Goal: Task Accomplishment & Management: Complete application form

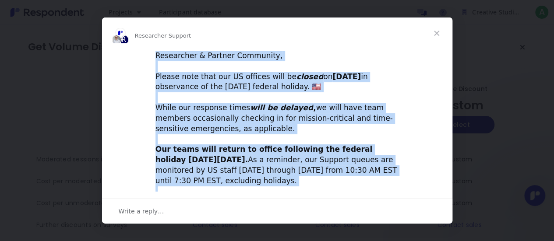
drag, startPoint x: 259, startPoint y: 176, endPoint x: 152, endPoint y: 55, distance: 161.3
click at [152, 55] on div "Researcher & Partner Community, ​ Please note that our US offices will be close…" at bounding box center [277, 151] width 350 height 202
copy div "Researcher & Partner Community, ​ Please note that our US offices will be close…"
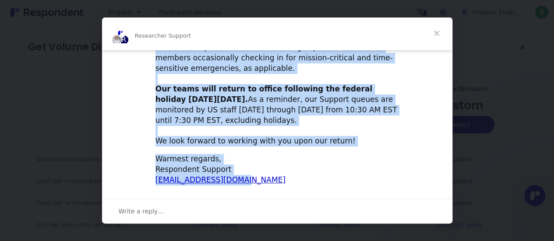
click at [264, 175] on div "Warmest regards, Respondent Support [EMAIL_ADDRESS][DOMAIN_NAME]" at bounding box center [276, 169] width 243 height 31
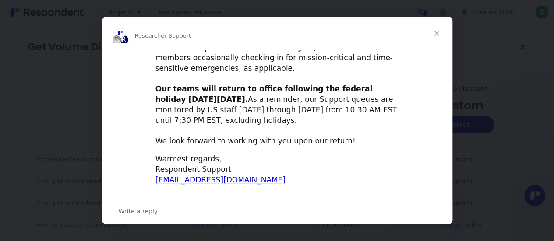
scroll to position [0, 0]
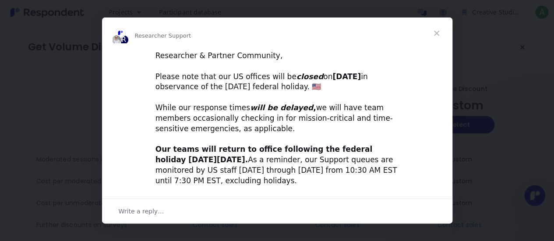
click at [431, 35] on span "Close" at bounding box center [437, 34] width 32 height 32
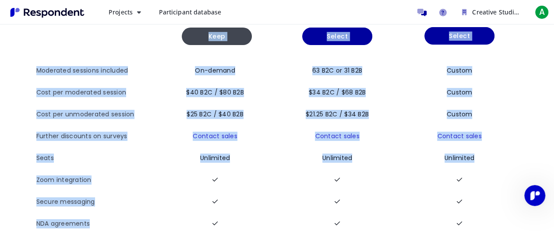
drag, startPoint x: 5, startPoint y: 31, endPoint x: 334, endPoint y: 214, distance: 376.5
click at [334, 214] on div "Get Volume Discounts View all plan details Pay as you go from $40 / session Kee…" at bounding box center [277, 103] width 554 height 335
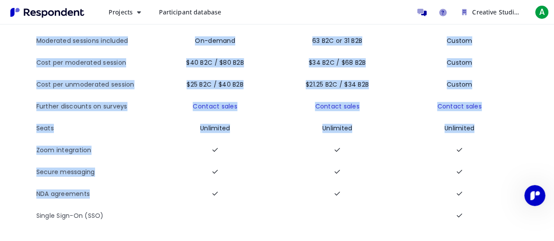
scroll to position [125, 0]
click at [507, 141] on td at bounding box center [457, 151] width 120 height 22
drag, startPoint x: 11, startPoint y: 41, endPoint x: 334, endPoint y: 207, distance: 362.4
click at [334, 207] on div "Get Volume Discounts View all plan details Pay as you go from $40 / session Kee…" at bounding box center [277, 73] width 554 height 335
copy div "Get Volume Discounts View all plan details Pay as you go from $40 / session Kee…"
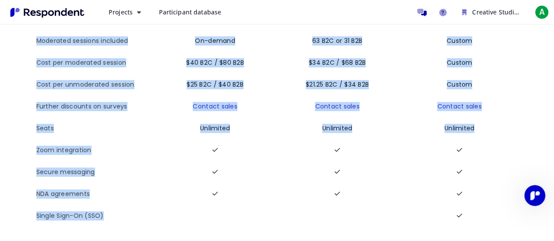
click at [363, 189] on td at bounding box center [337, 194] width 120 height 22
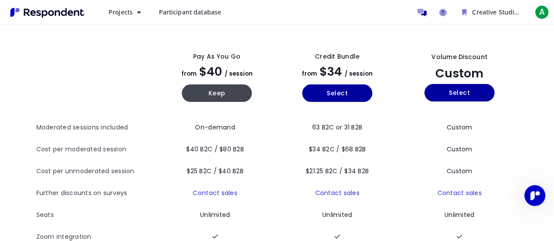
scroll to position [0, 0]
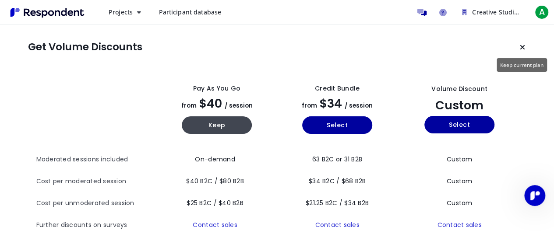
click at [522, 45] on icon "Keep current plan" at bounding box center [522, 47] width 5 height 7
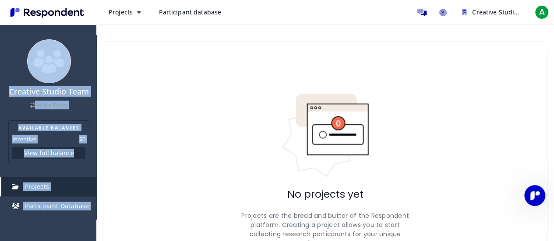
drag, startPoint x: 30, startPoint y: 183, endPoint x: 60, endPoint y: 32, distance: 155.0
click at [60, 32] on div "Creative Studio Team Switch Team AVAILABLE BALANCES Incentive $0 View full bala…" at bounding box center [48, 120] width 96 height 241
copy ul "Creative Studio Team Switch Team AVAILABLE BALANCES Incentive $0 View full bala…"
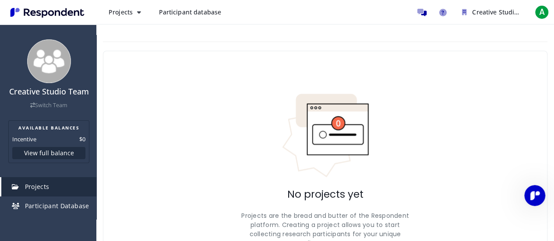
click at [144, 136] on div "No projects yet Projects are the bread and butter of the Respondent platform. C…" at bounding box center [325, 183] width 444 height 265
click at [58, 154] on button "View full balance" at bounding box center [48, 153] width 73 height 12
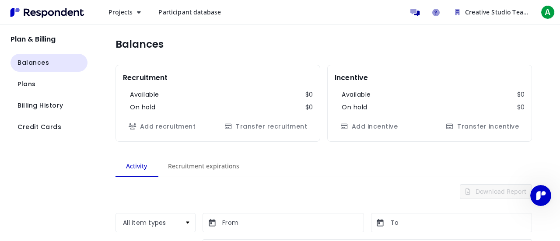
click at [205, 167] on md-tab-item "Recruitment expirations" at bounding box center [204, 166] width 92 height 21
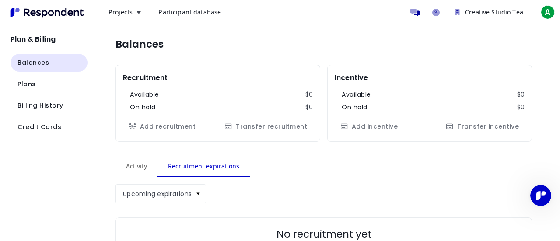
click at [130, 158] on md-tab-item "Activity" at bounding box center [137, 166] width 42 height 21
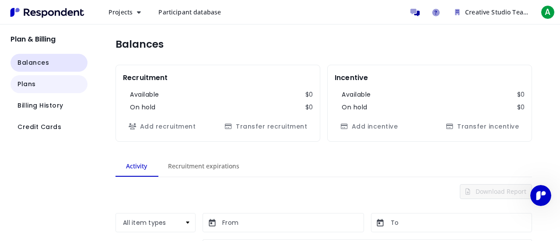
click at [60, 85] on button "Plans" at bounding box center [49, 84] width 77 height 18
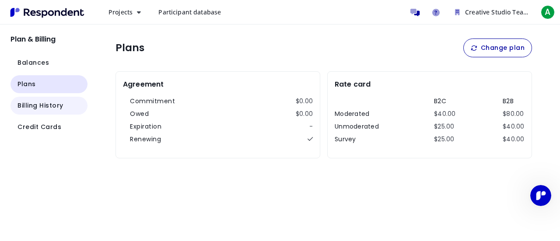
click at [55, 99] on button "Billing History" at bounding box center [49, 106] width 77 height 18
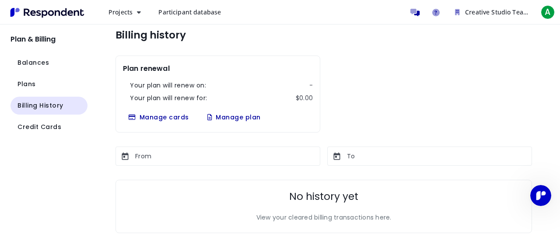
scroll to position [13, 0]
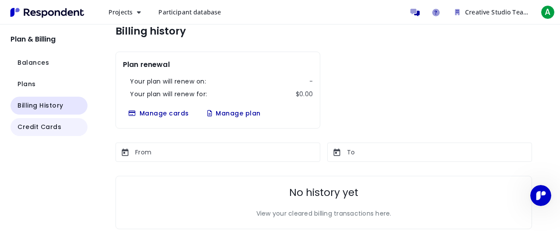
click at [66, 129] on button "Credit Cards" at bounding box center [49, 127] width 77 height 18
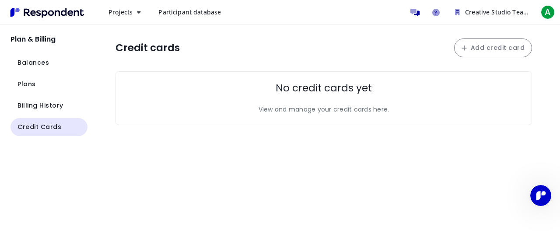
click at [367, 91] on h2 "No credit cards yet" at bounding box center [324, 88] width 96 height 12
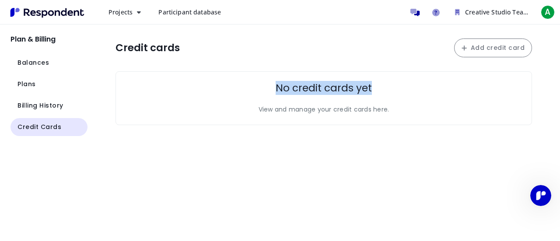
drag, startPoint x: 264, startPoint y: 91, endPoint x: 379, endPoint y: 79, distance: 115.3
click at [379, 79] on div "No credit cards yet View and manage your credit cards here." at bounding box center [324, 98] width 417 height 54
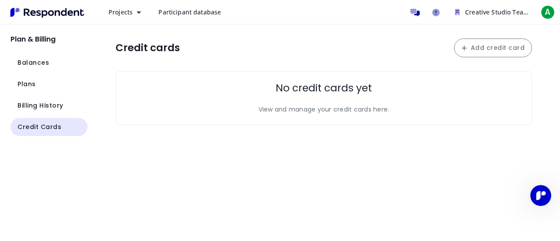
click at [385, 91] on div "No credit cards yet View and manage your credit cards here." at bounding box center [324, 98] width 417 height 54
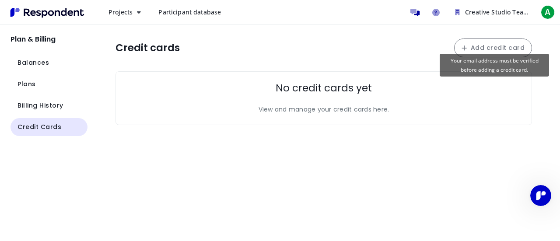
click at [473, 49] on button "Add credit card" at bounding box center [493, 48] width 78 height 19
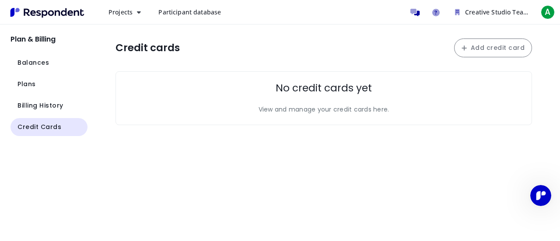
click at [321, 71] on div "No credit cards yet View and manage your credit cards here." at bounding box center [324, 98] width 417 height 54
click at [61, 107] on span "Billing History" at bounding box center [41, 105] width 46 height 9
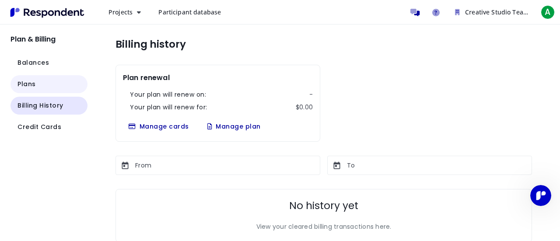
click at [28, 82] on span "Plans" at bounding box center [27, 84] width 18 height 9
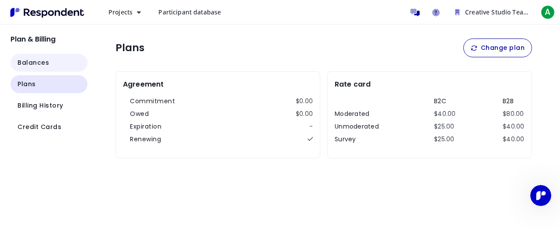
click at [38, 67] on span "Balances" at bounding box center [34, 62] width 32 height 9
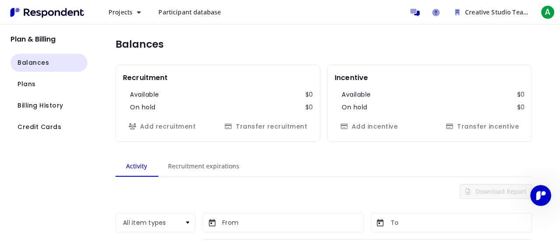
click at [61, 40] on h2 "Plan & Billing" at bounding box center [49, 39] width 77 height 8
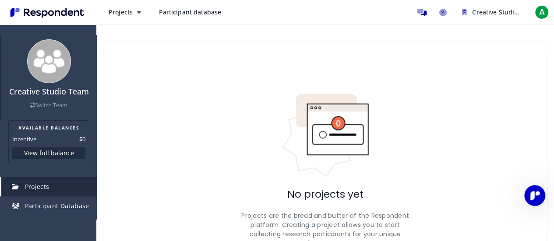
click at [51, 109] on link "Switch Team" at bounding box center [48, 105] width 37 height 7
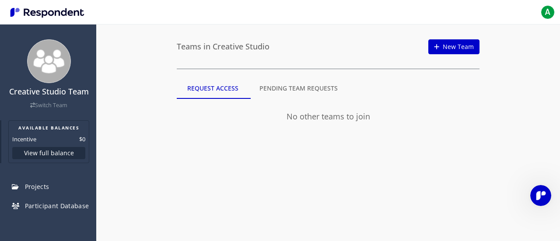
click at [51, 123] on section "AVAILABLE BALANCES Incentive $0 View full balance" at bounding box center [48, 141] width 81 height 43
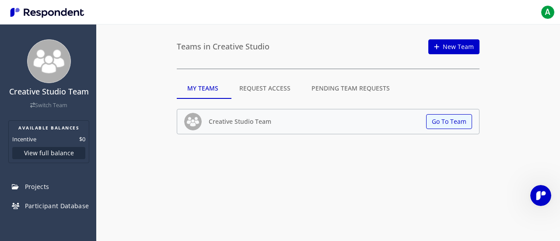
click at [276, 157] on div "Creative Studio Team Switch Team AVAILABLE BALANCES Incentive $0 View full bala…" at bounding box center [280, 120] width 560 height 241
click at [32, 109] on link "Switch Team" at bounding box center [48, 105] width 37 height 7
click at [248, 87] on md-tab-item "Request Access" at bounding box center [265, 88] width 72 height 21
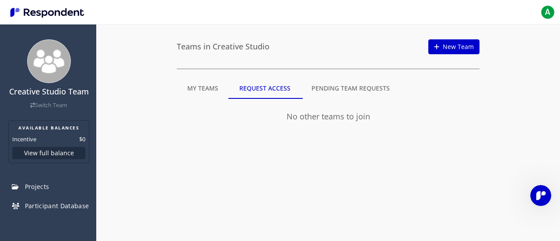
click at [318, 90] on md-tab-item "Pending Team Requests" at bounding box center [350, 88] width 99 height 21
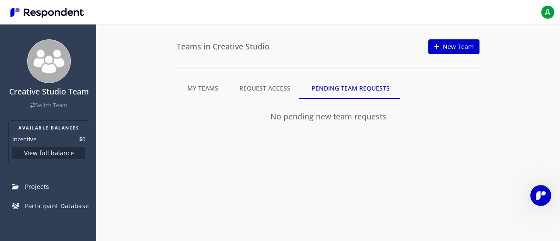
click at [269, 89] on md-tab-item "Request Access" at bounding box center [265, 88] width 72 height 21
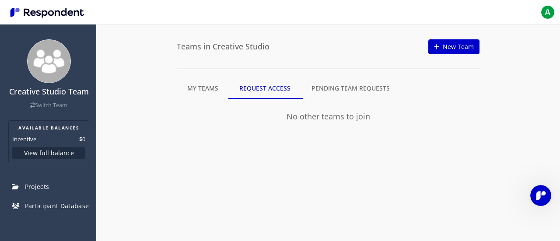
click at [204, 89] on md-tab-item "My Teams" at bounding box center [203, 88] width 52 height 21
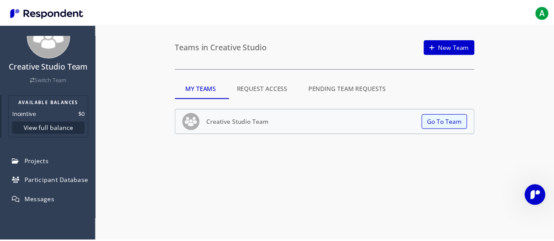
scroll to position [63, 0]
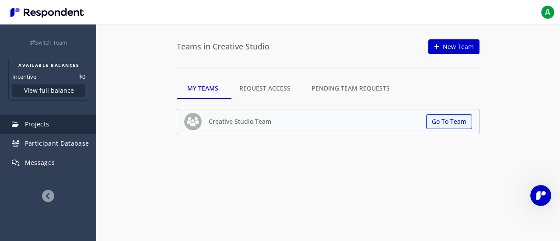
click at [43, 130] on link "Projects" at bounding box center [48, 124] width 95 height 19
click at [42, 124] on span "Projects" at bounding box center [37, 124] width 25 height 8
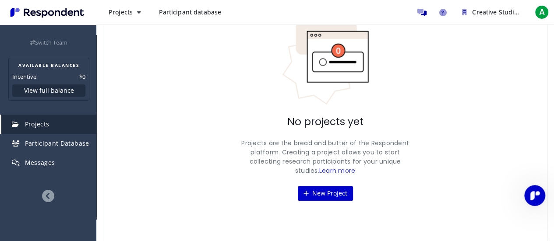
scroll to position [73, 0]
click at [329, 193] on button "New Project" at bounding box center [325, 193] width 55 height 15
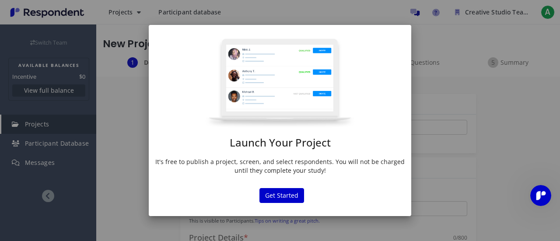
drag, startPoint x: 374, startPoint y: 201, endPoint x: 187, endPoint y: 95, distance: 214.8
click at [187, 95] on md-dialog "Launch Your Project It's free to publish a project, screen, and select responde…" at bounding box center [280, 120] width 263 height 191
copy div "Launch Your Project It's free to publish a project, screen, and select responde…"
click at [418, 190] on div "Launch Your Project It's free to publish a project, screen, and select responde…" at bounding box center [280, 120] width 560 height 241
click at [426, 172] on div "Launch Your Project It's free to publish a project, screen, and select responde…" at bounding box center [280, 120] width 560 height 241
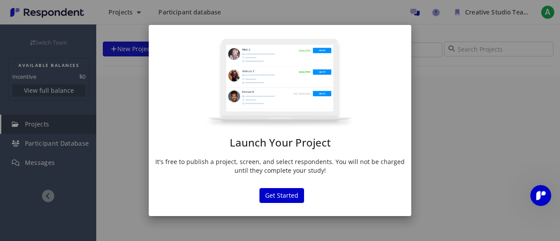
click at [125, 106] on div "Launch Your Project It's free to publish a project, screen, and select responde…" at bounding box center [280, 120] width 560 height 241
